Goal: Task Accomplishment & Management: Complete application form

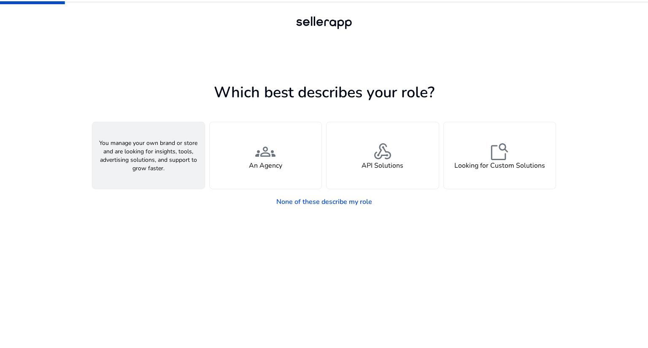
click at [176, 138] on div "person A Seller" at bounding box center [148, 155] width 112 height 67
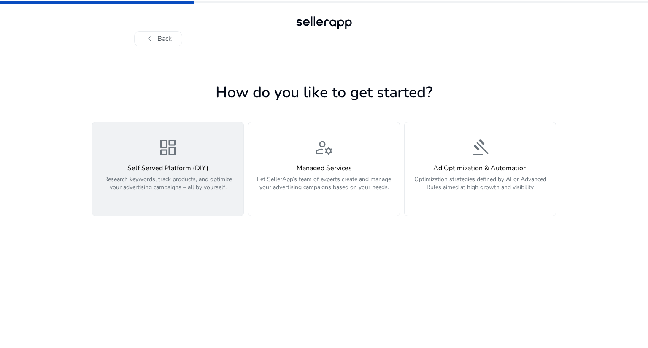
click at [213, 161] on div "dashboard Self Served Platform (DIY) Research keywords, track products, and opt…" at bounding box center [167, 168] width 141 height 63
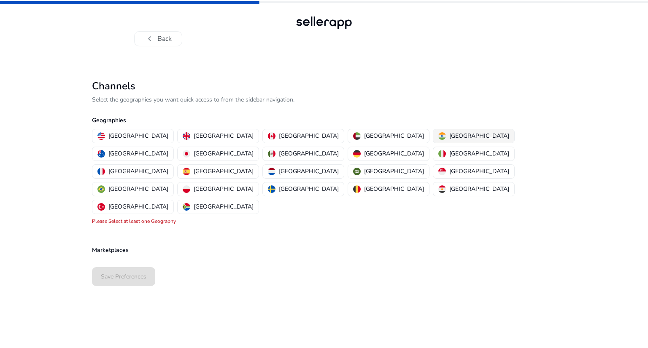
click at [438, 137] on img "button" at bounding box center [442, 136] width 8 height 8
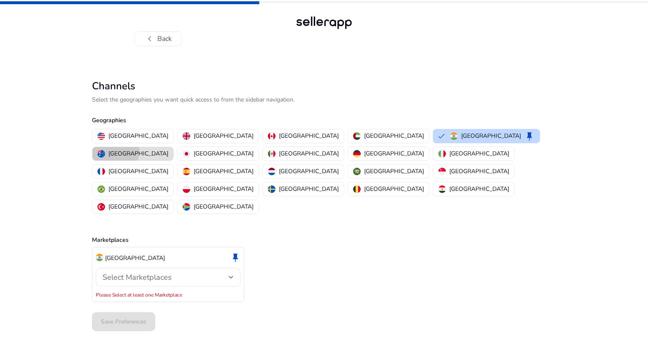
click at [168, 149] on p "[GEOGRAPHIC_DATA]" at bounding box center [138, 153] width 60 height 9
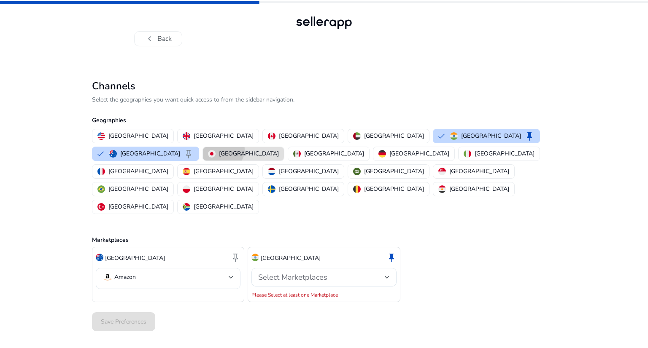
click at [279, 149] on p "[GEOGRAPHIC_DATA]" at bounding box center [249, 153] width 60 height 9
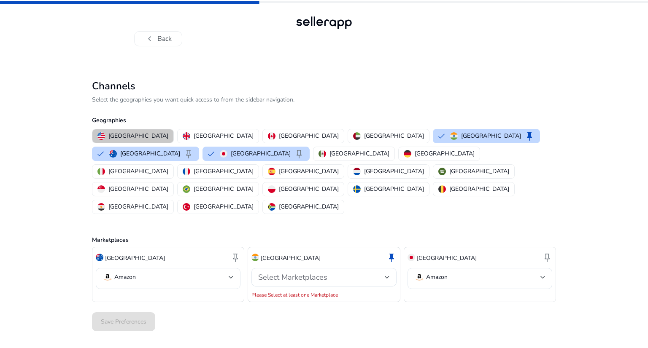
click at [140, 131] on button "[GEOGRAPHIC_DATA]" at bounding box center [132, 135] width 81 height 13
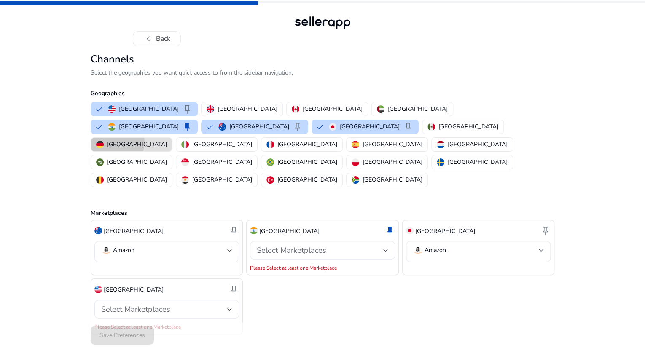
click at [167, 149] on p "[GEOGRAPHIC_DATA]" at bounding box center [137, 144] width 60 height 9
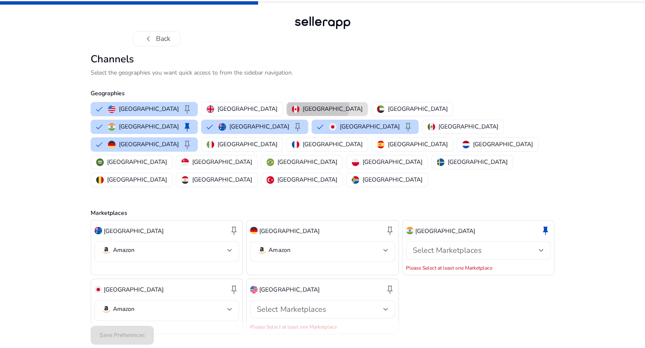
click at [303, 113] on p "[GEOGRAPHIC_DATA]" at bounding box center [333, 109] width 60 height 9
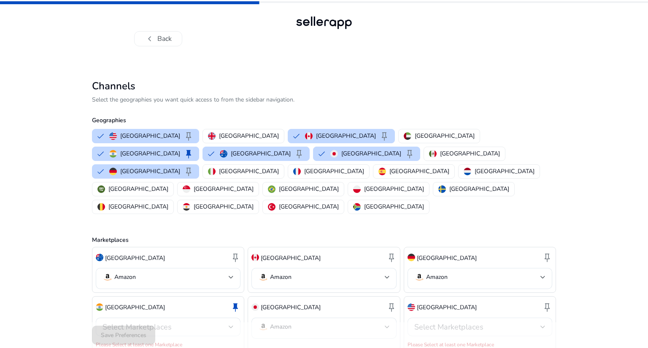
click at [514, 318] on div "Select Marketplaces" at bounding box center [479, 327] width 131 height 19
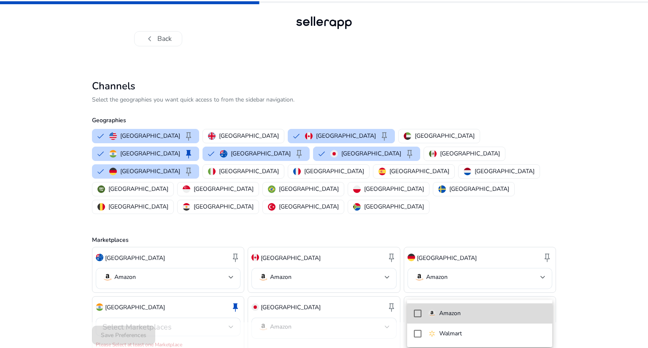
click at [498, 314] on span "Amazon" at bounding box center [486, 313] width 117 height 9
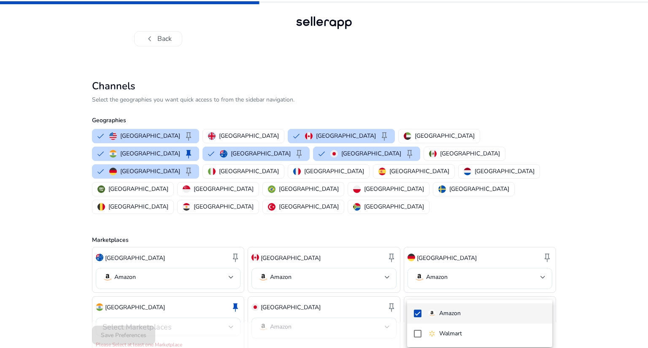
click at [601, 264] on div at bounding box center [324, 174] width 648 height 348
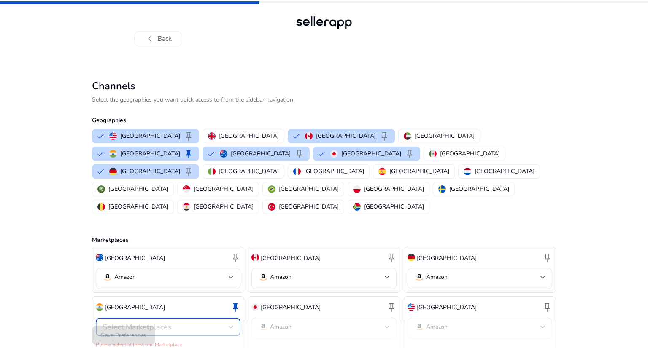
click at [202, 323] on div "Select Marketplaces" at bounding box center [165, 327] width 126 height 9
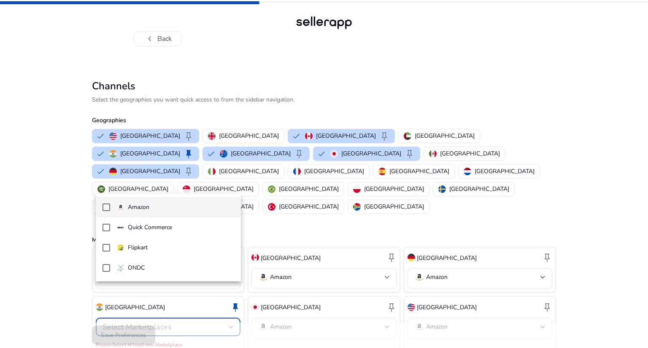
click at [210, 207] on span "Amazon" at bounding box center [175, 207] width 117 height 9
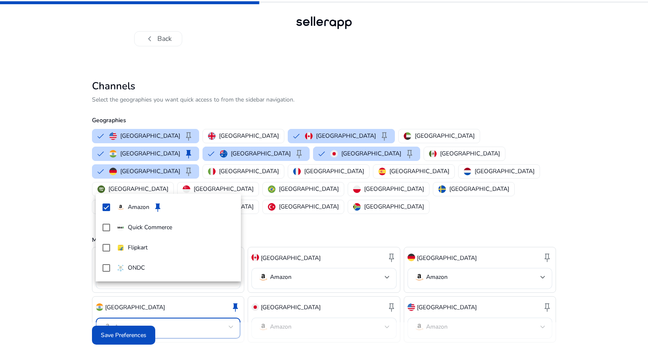
click at [234, 330] on div at bounding box center [324, 174] width 648 height 348
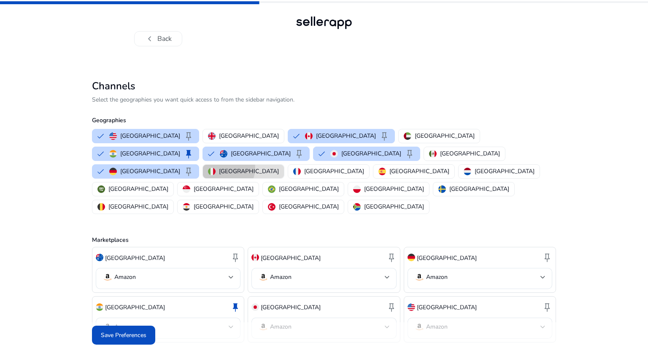
click at [279, 167] on p "[GEOGRAPHIC_DATA]" at bounding box center [249, 171] width 60 height 9
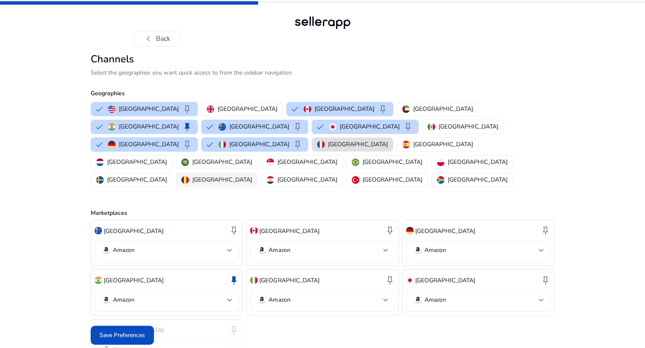
drag, startPoint x: 350, startPoint y: 152, endPoint x: 301, endPoint y: 172, distance: 53.5
click at [301, 172] on div "[GEOGRAPHIC_DATA] keep [GEOGRAPHIC_DATA] [GEOGRAPHIC_DATA] keep [GEOGRAPHIC_DAT…" at bounding box center [320, 144] width 467 height 89
click at [252, 175] on p "[GEOGRAPHIC_DATA]" at bounding box center [222, 179] width 60 height 9
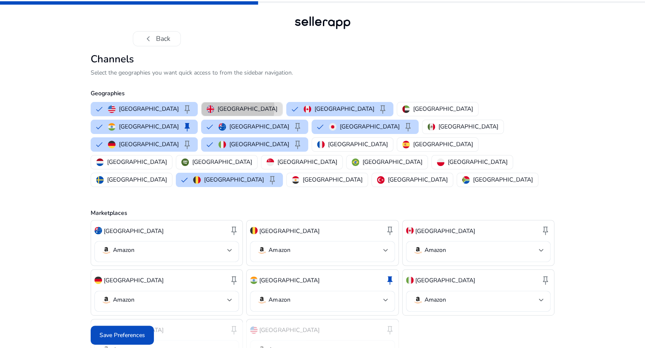
click at [218, 113] on p "[GEOGRAPHIC_DATA]" at bounding box center [248, 109] width 60 height 9
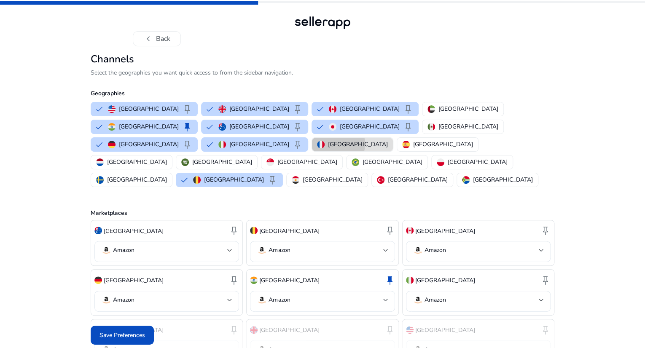
click at [388, 149] on p "[GEOGRAPHIC_DATA]" at bounding box center [358, 144] width 60 height 9
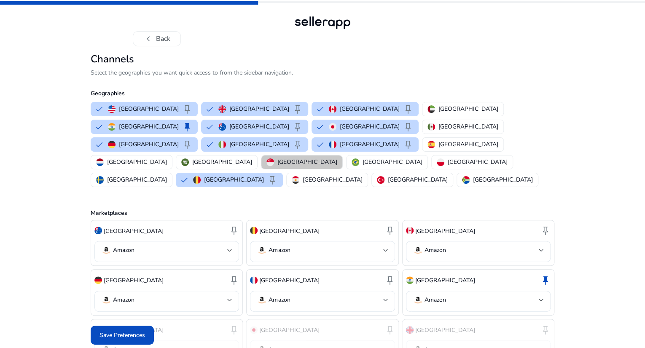
click at [277, 167] on p "[GEOGRAPHIC_DATA]" at bounding box center [307, 162] width 60 height 9
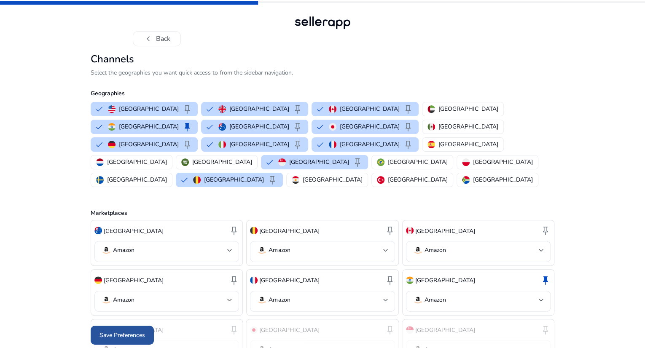
click at [139, 331] on span "Save Preferences" at bounding box center [123, 335] width 46 height 9
